Goal: Task Accomplishment & Management: Manage account settings

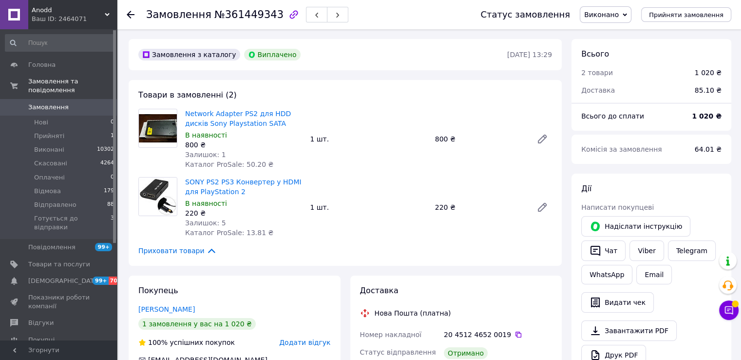
scroll to position [55, 0]
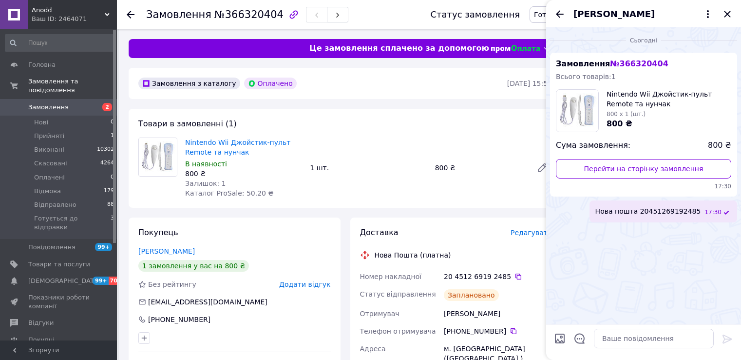
scroll to position [195, 0]
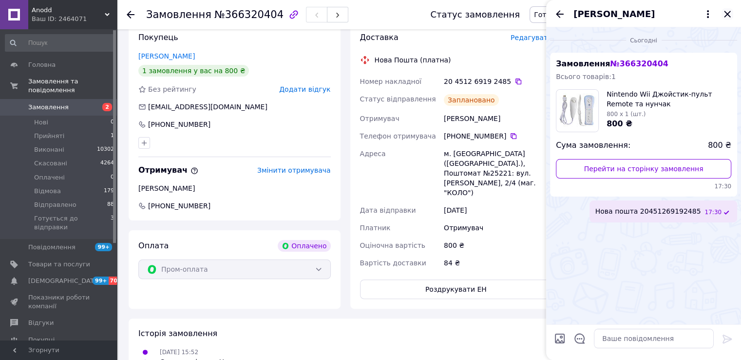
click at [725, 16] on icon "Закрити" at bounding box center [728, 14] width 12 height 12
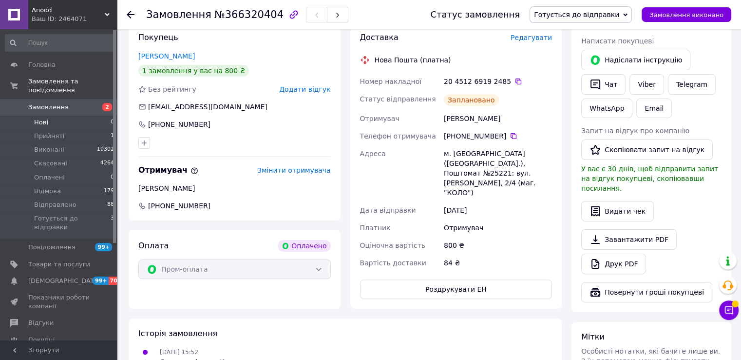
click at [37, 118] on span "Нові" at bounding box center [41, 122] width 14 height 9
